Goal: Book appointment/travel/reservation

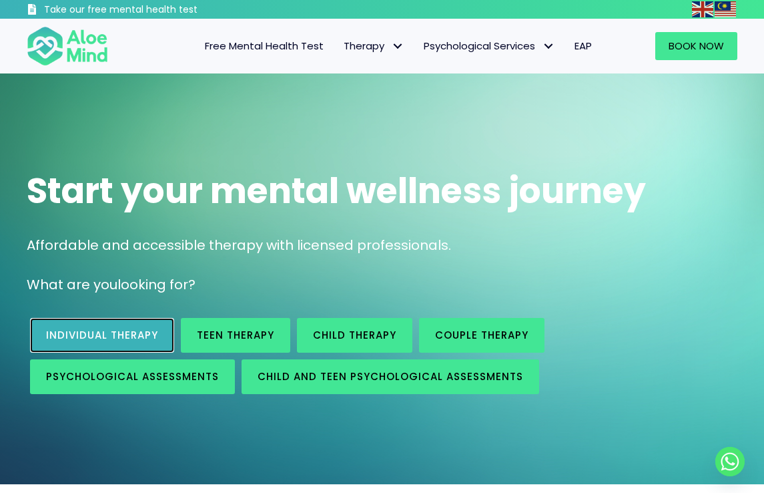
click at [136, 347] on link "Individual therapy" at bounding box center [102, 335] width 144 height 35
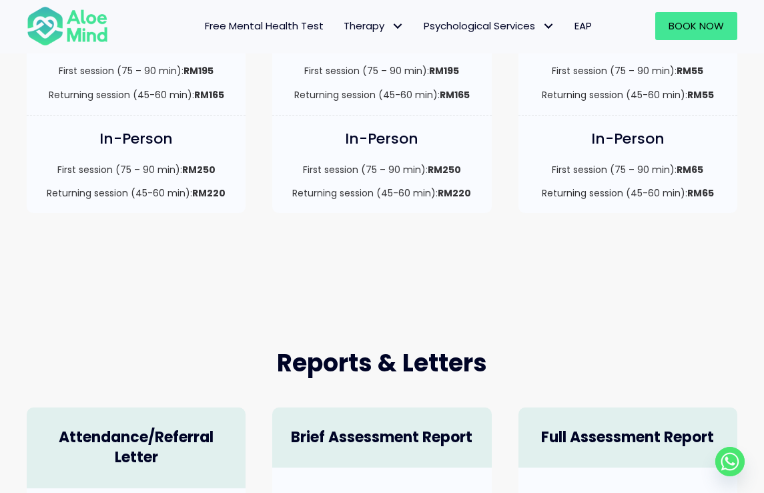
scroll to position [574, 0]
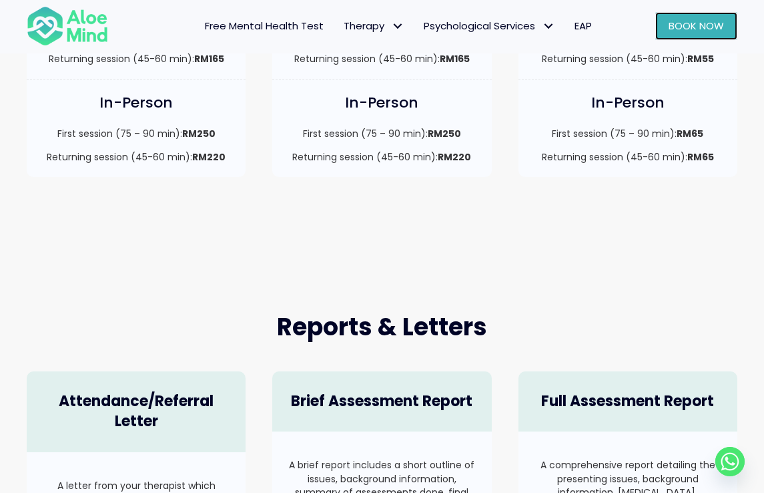
click at [696, 22] on span "Book Now" at bounding box center [696, 26] width 55 height 14
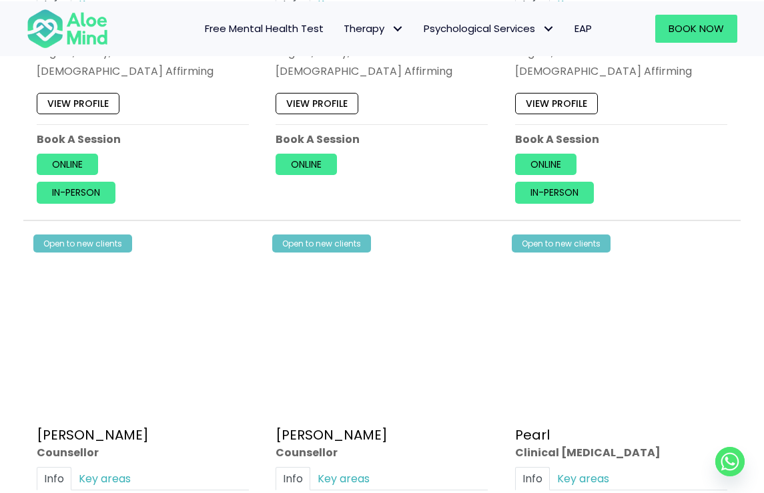
scroll to position [2466, 0]
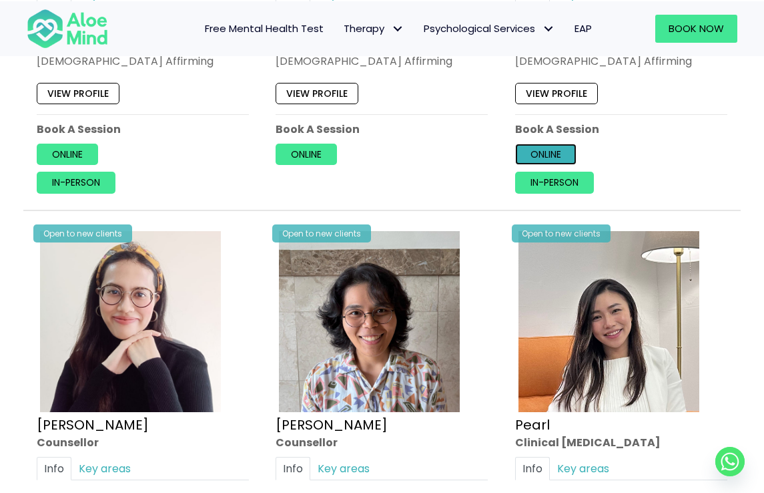
click at [564, 150] on link "Online" at bounding box center [545, 154] width 61 height 21
